Goal: Task Accomplishment & Management: Complete application form

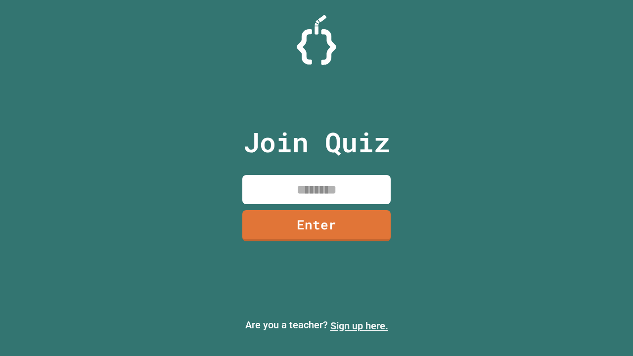
click at [359, 326] on link "Sign up here." at bounding box center [360, 326] width 58 height 12
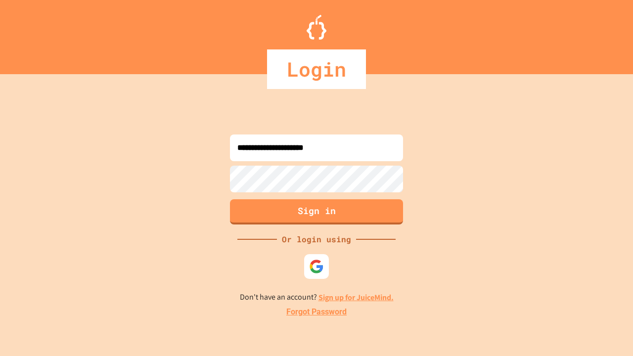
type input "**********"
